Goal: Check status: Check status

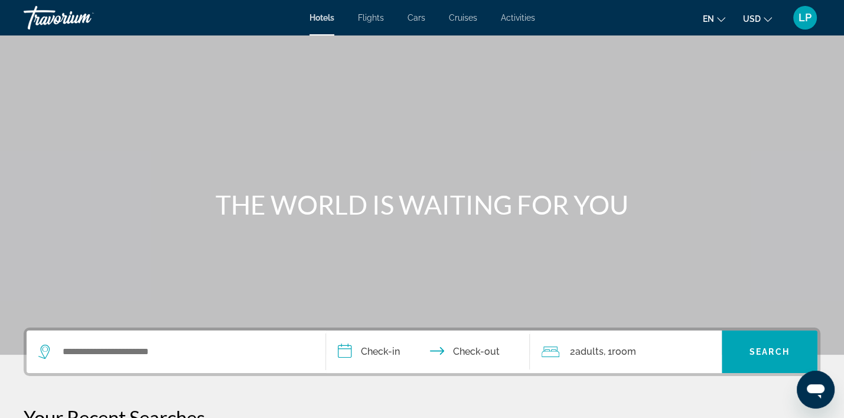
click at [803, 16] on span "LP" at bounding box center [805, 18] width 13 height 12
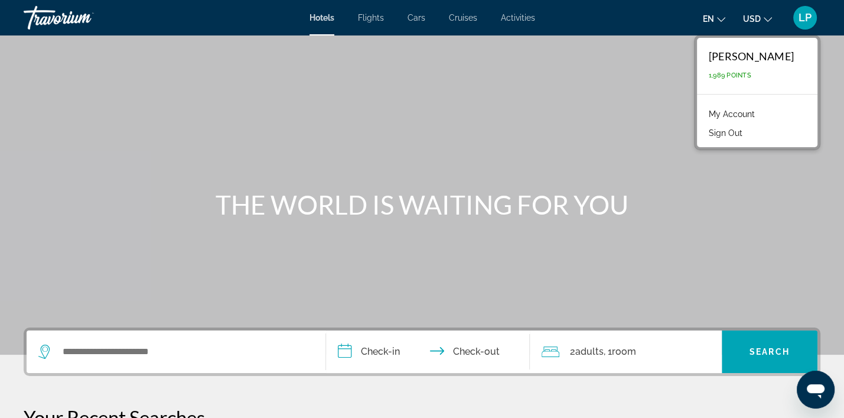
click at [727, 110] on link "My Account" at bounding box center [732, 113] width 58 height 15
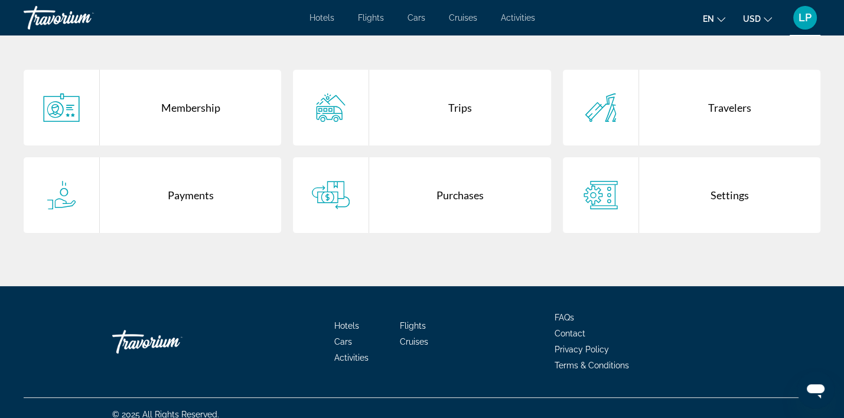
scroll to position [295, 0]
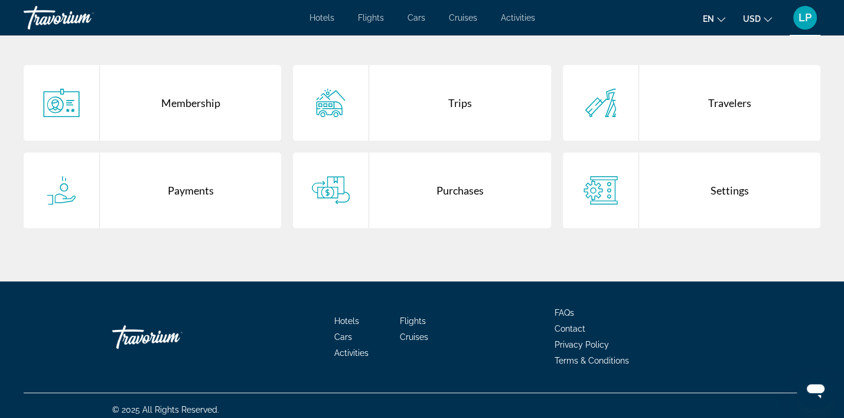
click at [347, 203] on icon "Main content" at bounding box center [331, 190] width 38 height 28
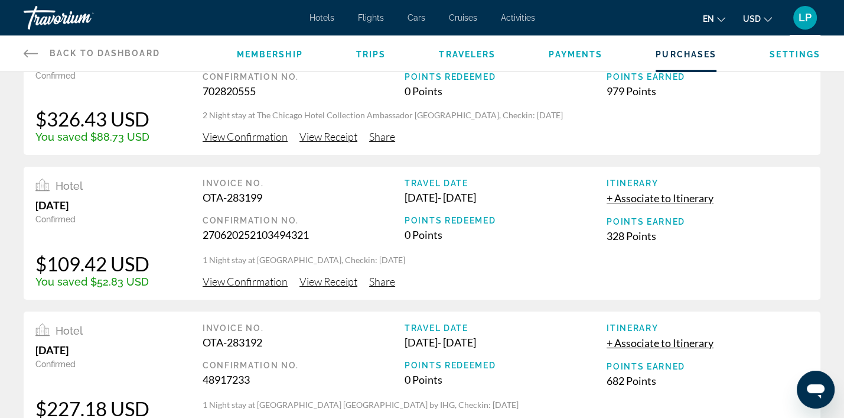
scroll to position [59, 0]
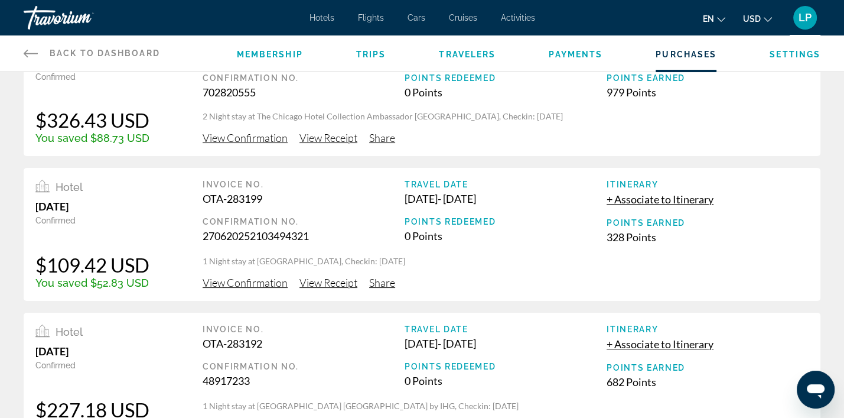
click at [261, 138] on span "View Confirmation" at bounding box center [245, 137] width 85 height 13
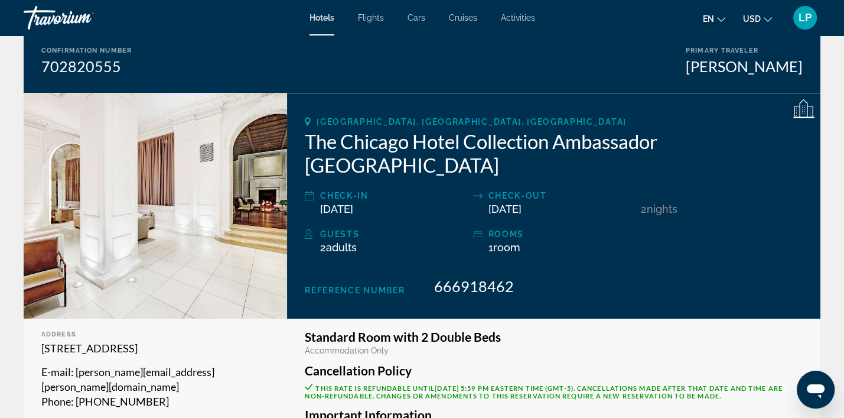
scroll to position [118, 0]
